Goal: Use online tool/utility: Utilize a website feature to perform a specific function

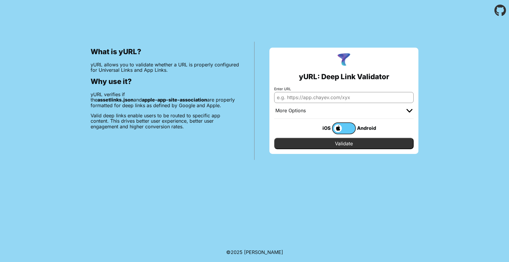
click at [310, 93] on input "Enter URL" at bounding box center [343, 97] width 139 height 11
type input "[DOMAIN_NAME]"
click at [349, 146] on input "Validate" at bounding box center [343, 143] width 139 height 11
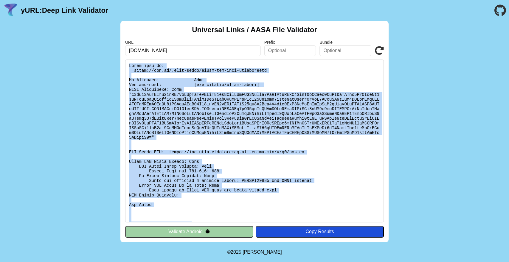
drag, startPoint x: 237, startPoint y: 216, endPoint x: 125, endPoint y: 67, distance: 187.0
click at [125, 66] on pre at bounding box center [254, 141] width 258 height 163
copy pre "Found file at: [URL][DOMAIN_NAME] No Redirect: Pass Content-type: [application/…"
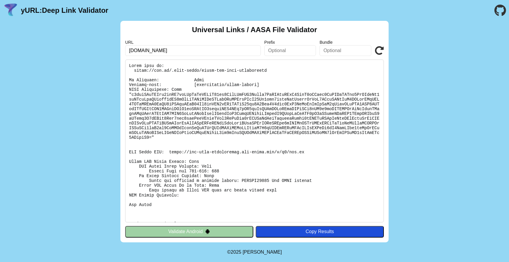
click at [420, 54] on div "Universal Links / AASA File Validator URL [DOMAIN_NAME] Prefix Bundle Validate …" at bounding box center [254, 132] width 509 height 222
